Goal: Task Accomplishment & Management: Manage account settings

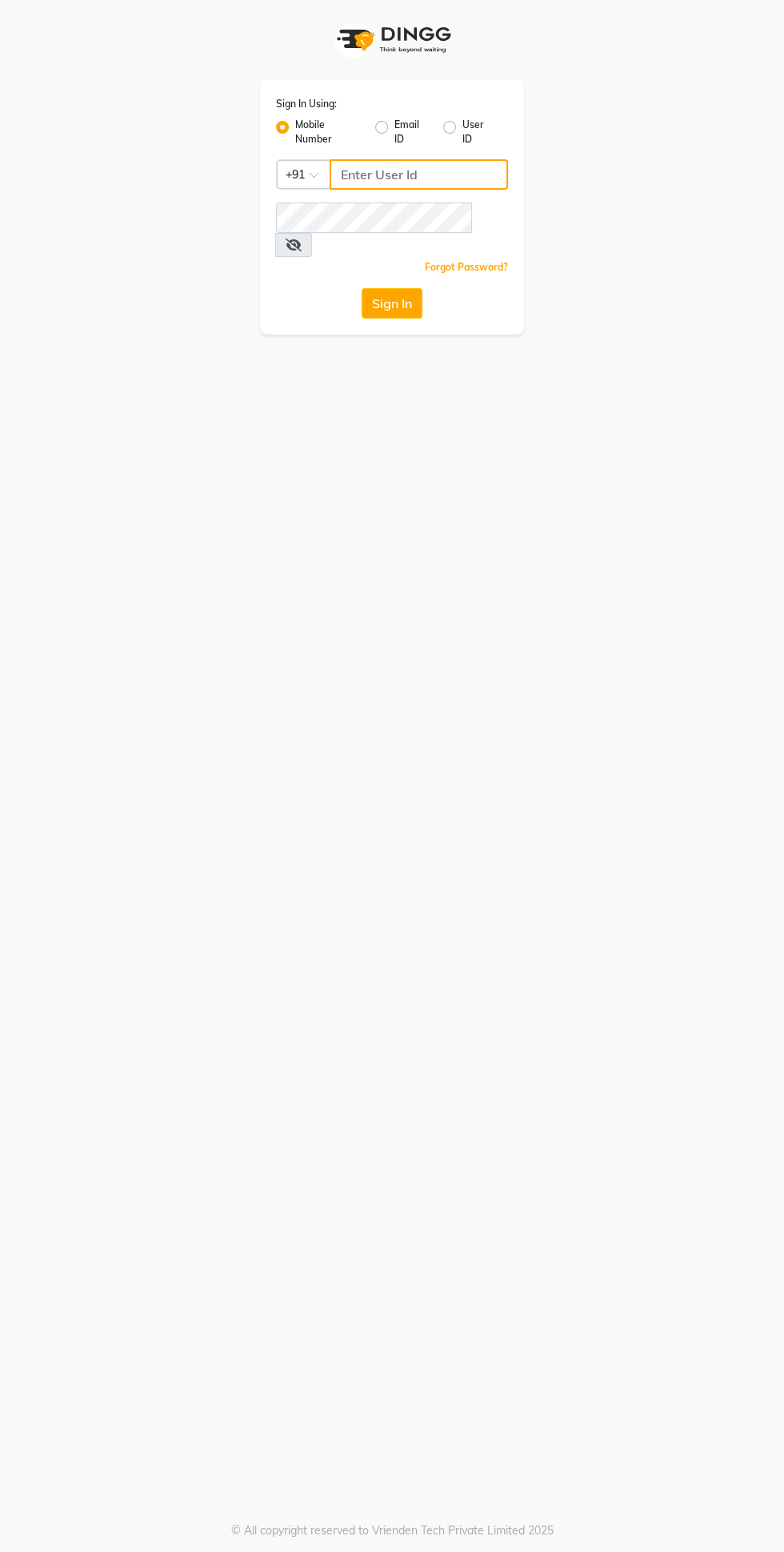
click at [449, 177] on input "Username" at bounding box center [419, 174] width 178 height 30
type input "9878693179"
click at [362, 288] on button "Sign In" at bounding box center [392, 303] width 61 height 30
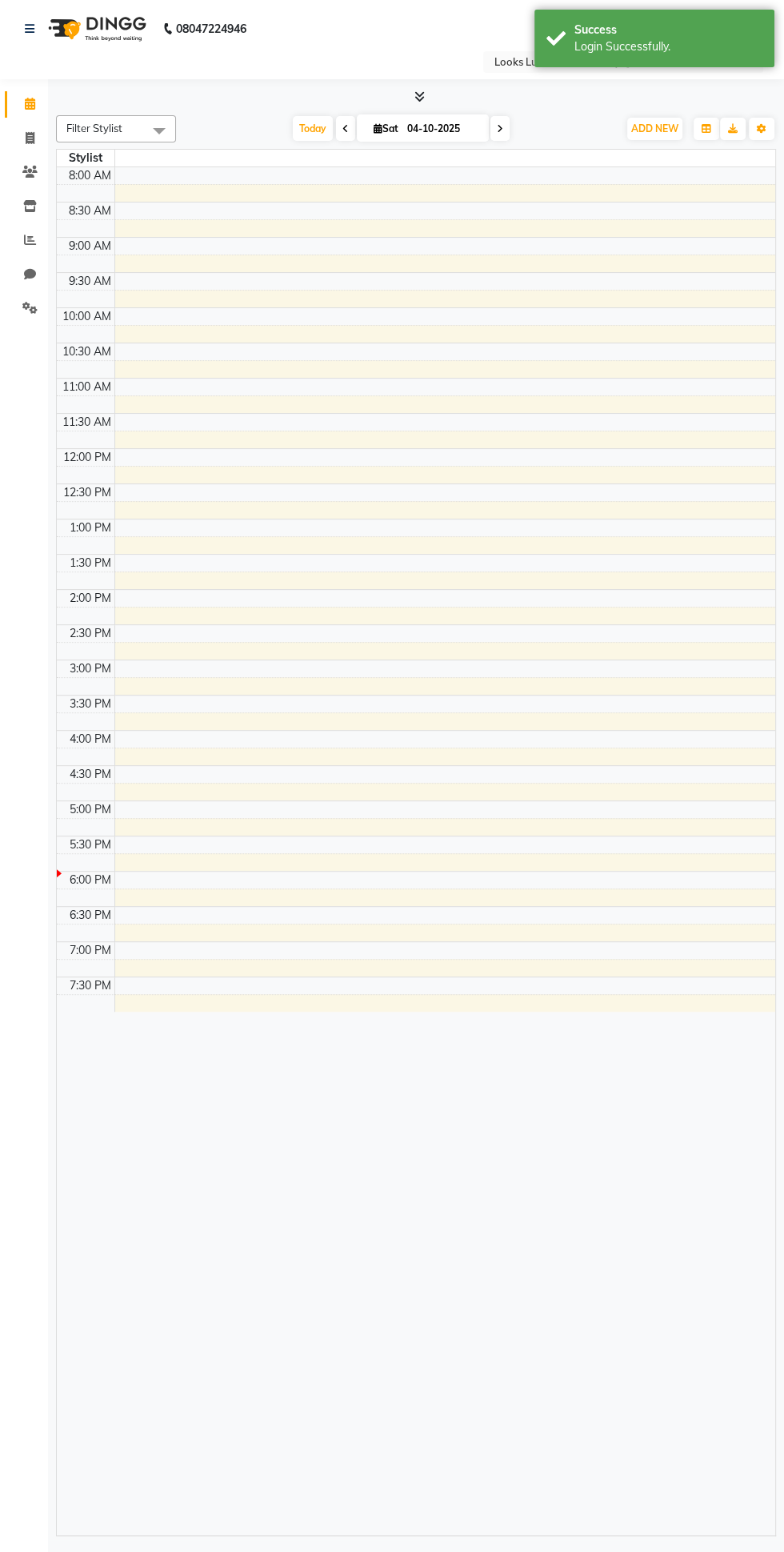
select select "en"
